Goal: Transaction & Acquisition: Purchase product/service

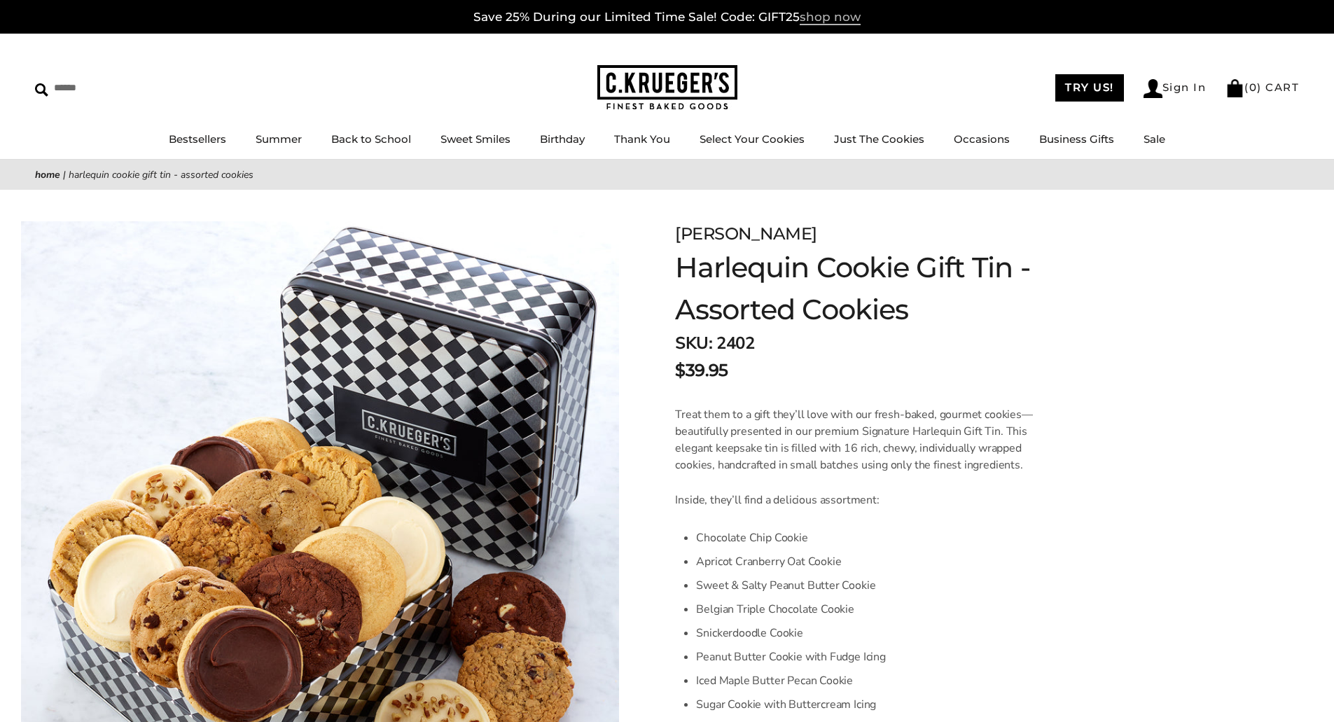
click at [825, 17] on span "shop now" at bounding box center [830, 17] width 61 height 15
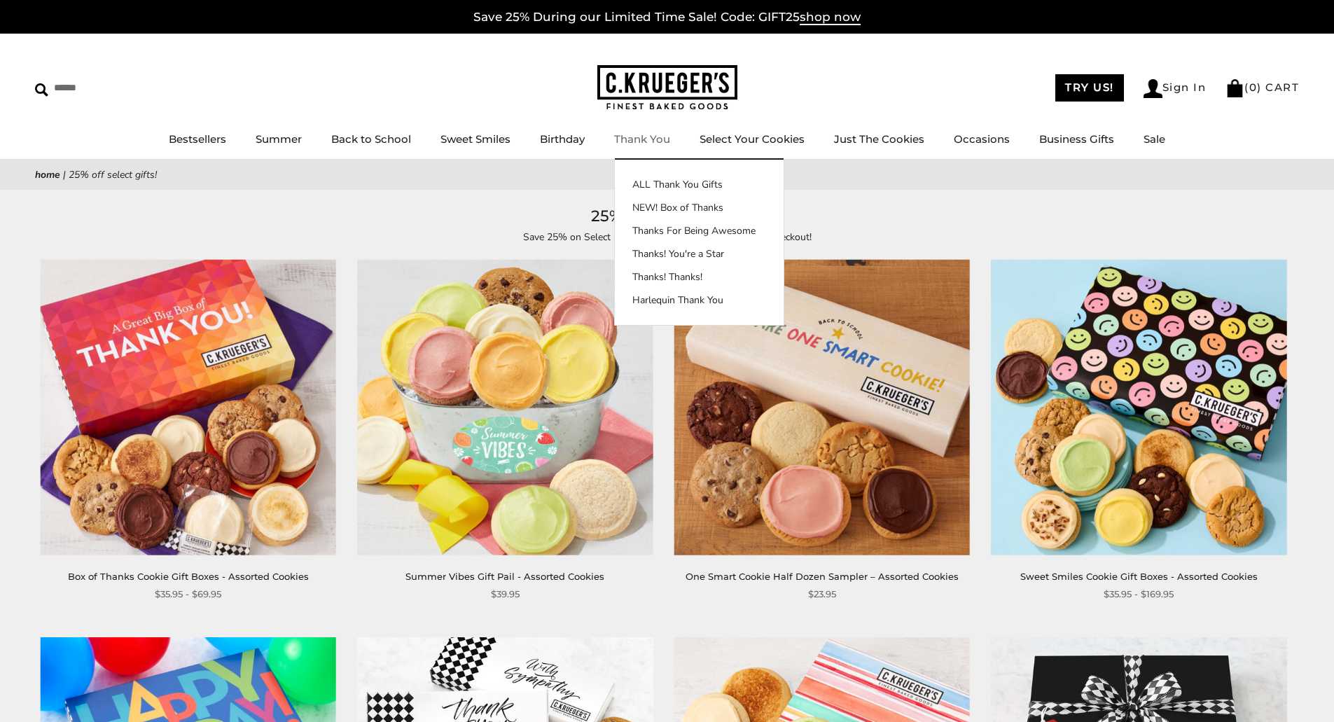
click at [648, 134] on link "Thank You" at bounding box center [642, 138] width 56 height 13
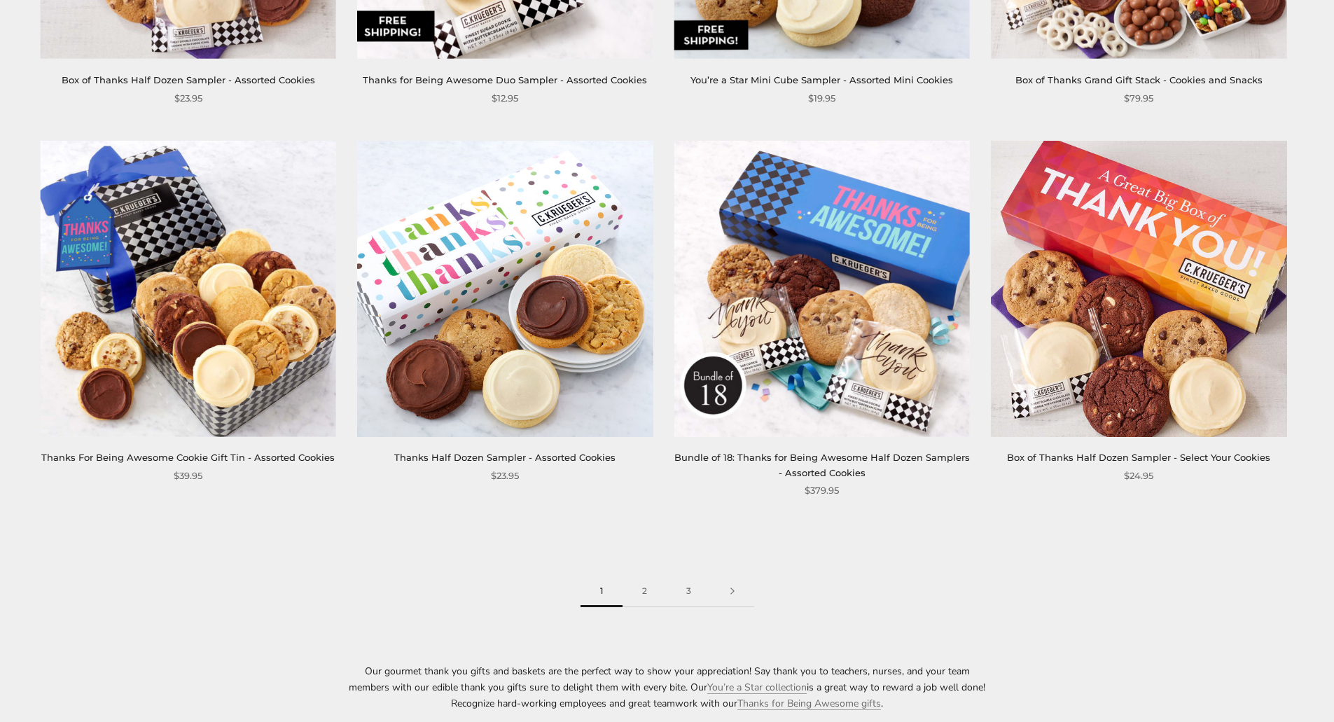
scroll to position [2100, 0]
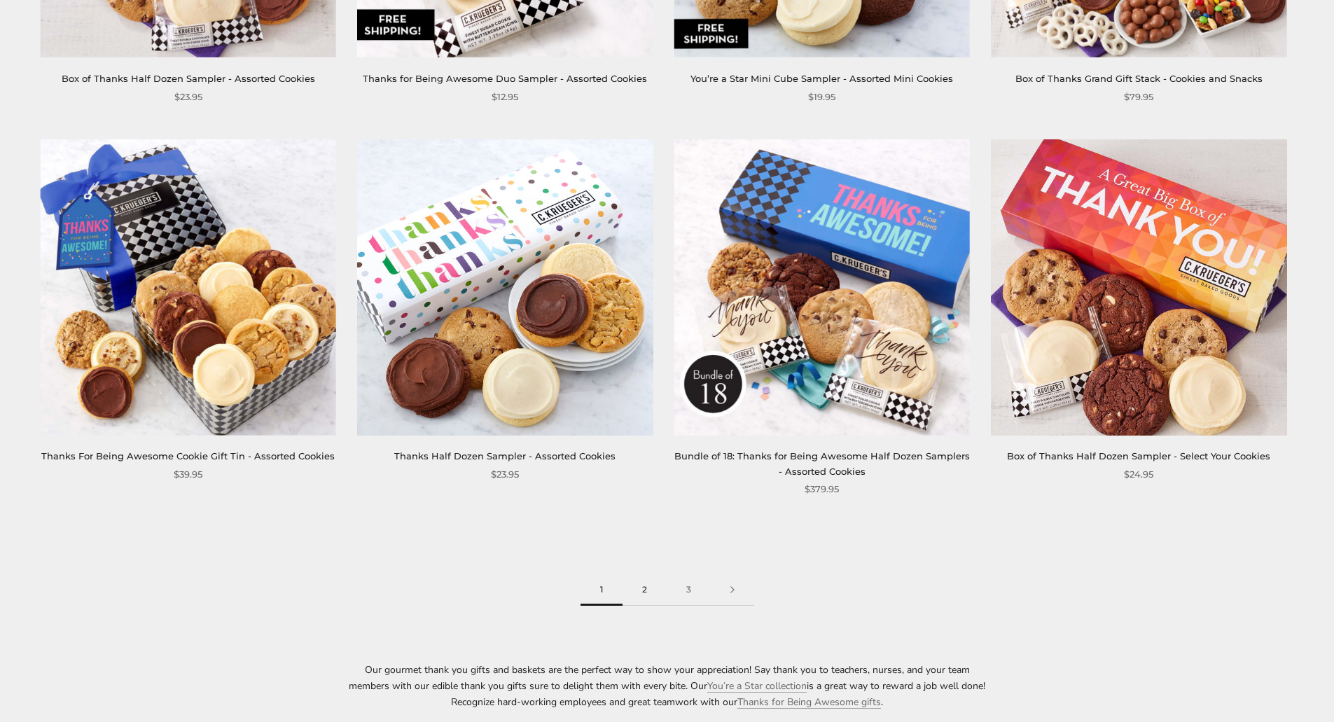
click at [645, 588] on link "2" at bounding box center [644, 590] width 44 height 32
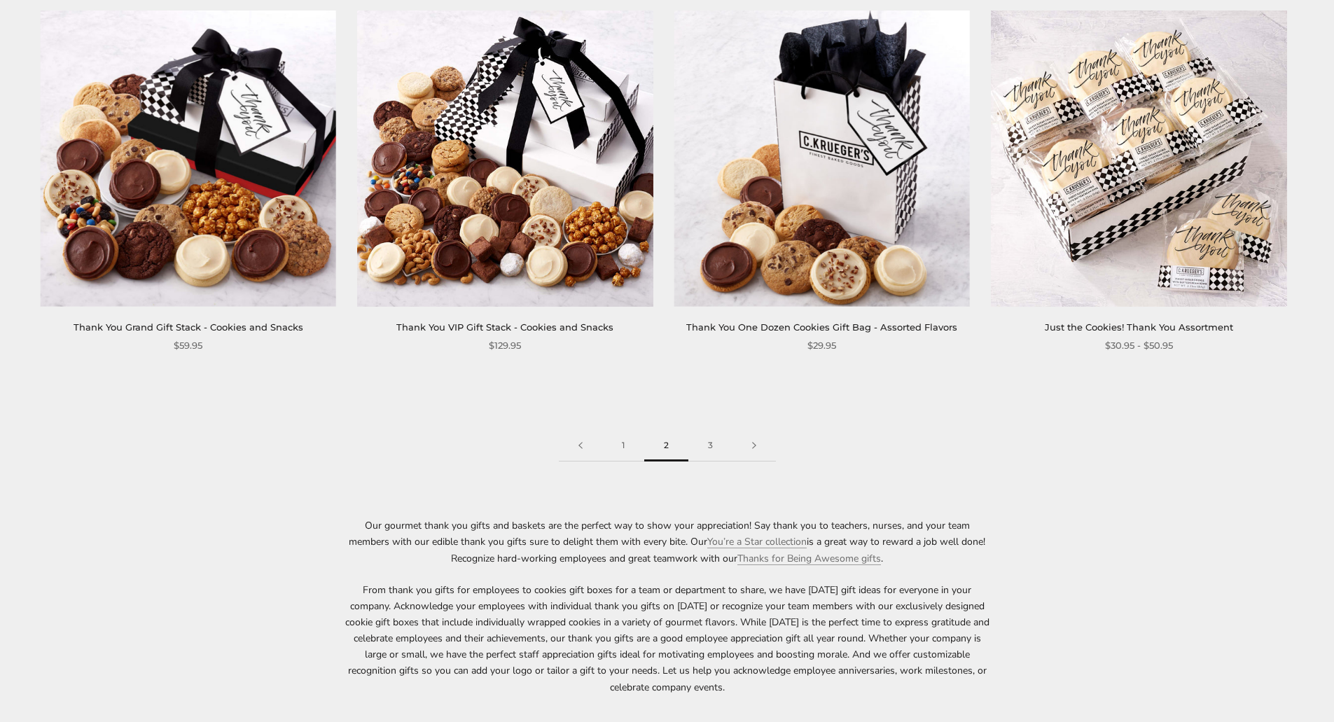
scroll to position [2240, 0]
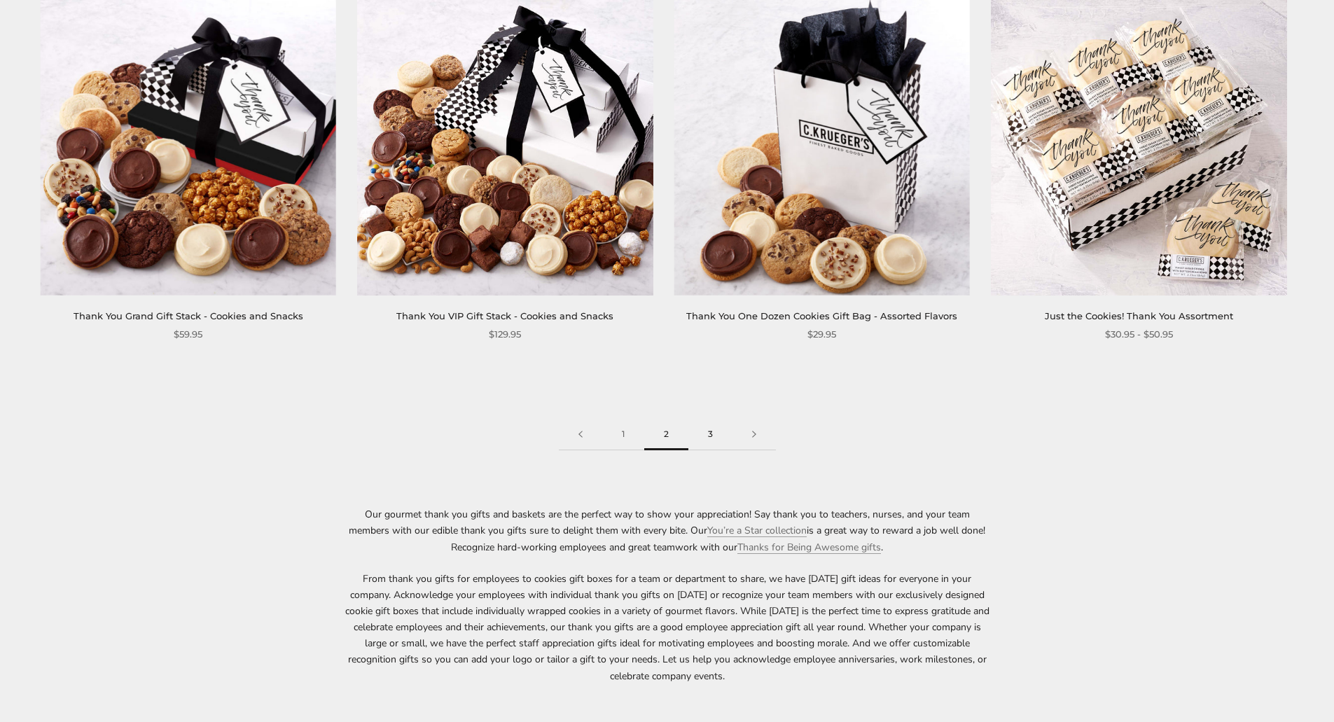
click at [711, 419] on link "3" at bounding box center [710, 435] width 44 height 32
